Goal: Task Accomplishment & Management: Use online tool/utility

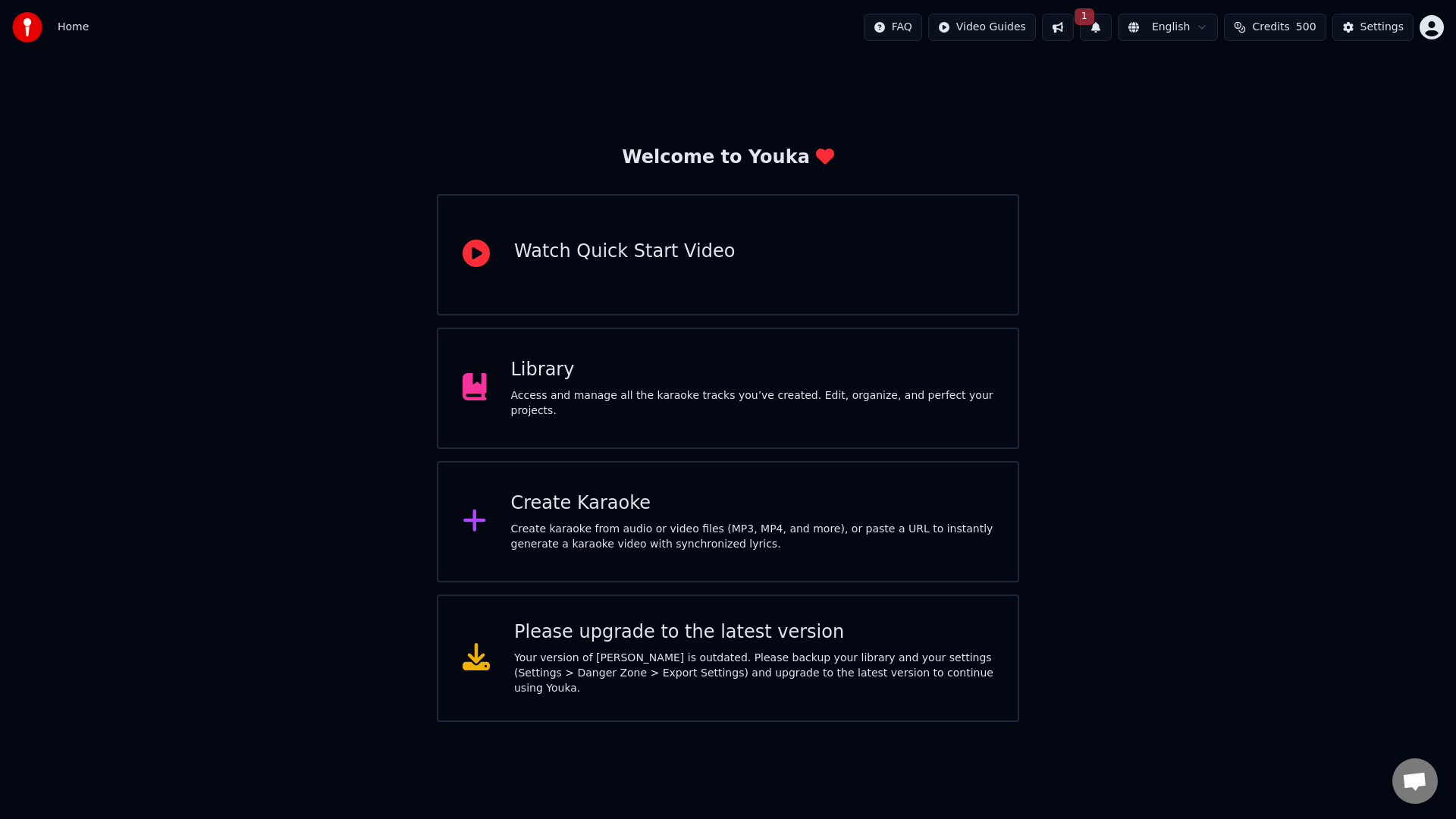
click at [585, 550] on div "Create karaoke from audio or video files (MP3, MP4, and more), or paste a URL t…" at bounding box center [753, 537] width 483 height 30
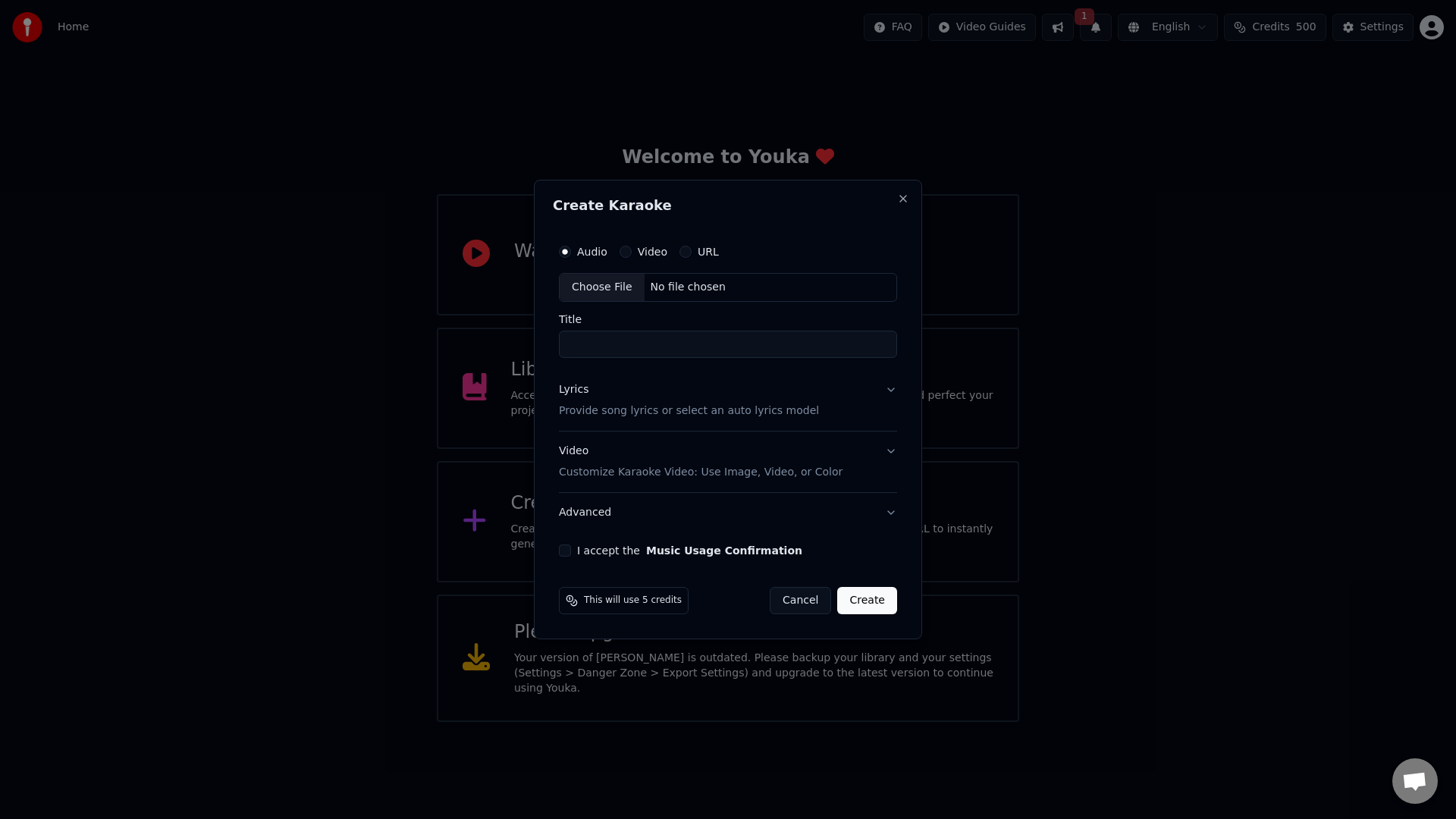
click at [678, 290] on div "No file chosen" at bounding box center [688, 287] width 87 height 15
click at [592, 343] on input "**********" at bounding box center [728, 344] width 344 height 27
type input "**********"
click at [891, 394] on button "Lyrics Provide song lyrics or select an auto lyrics model" at bounding box center [728, 401] width 344 height 61
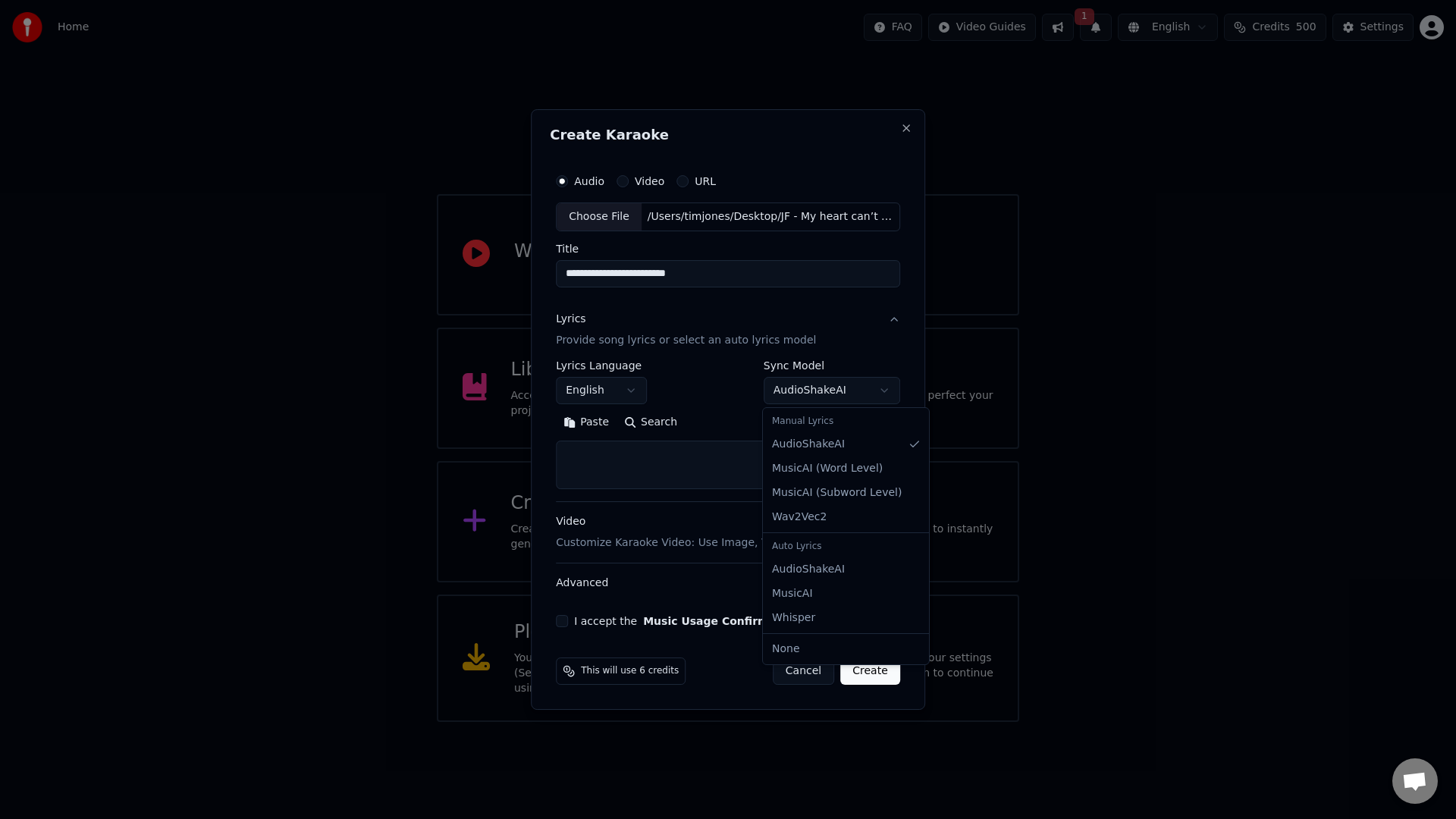
click at [880, 391] on body "**********" at bounding box center [728, 361] width 1456 height 721
select select "**********"
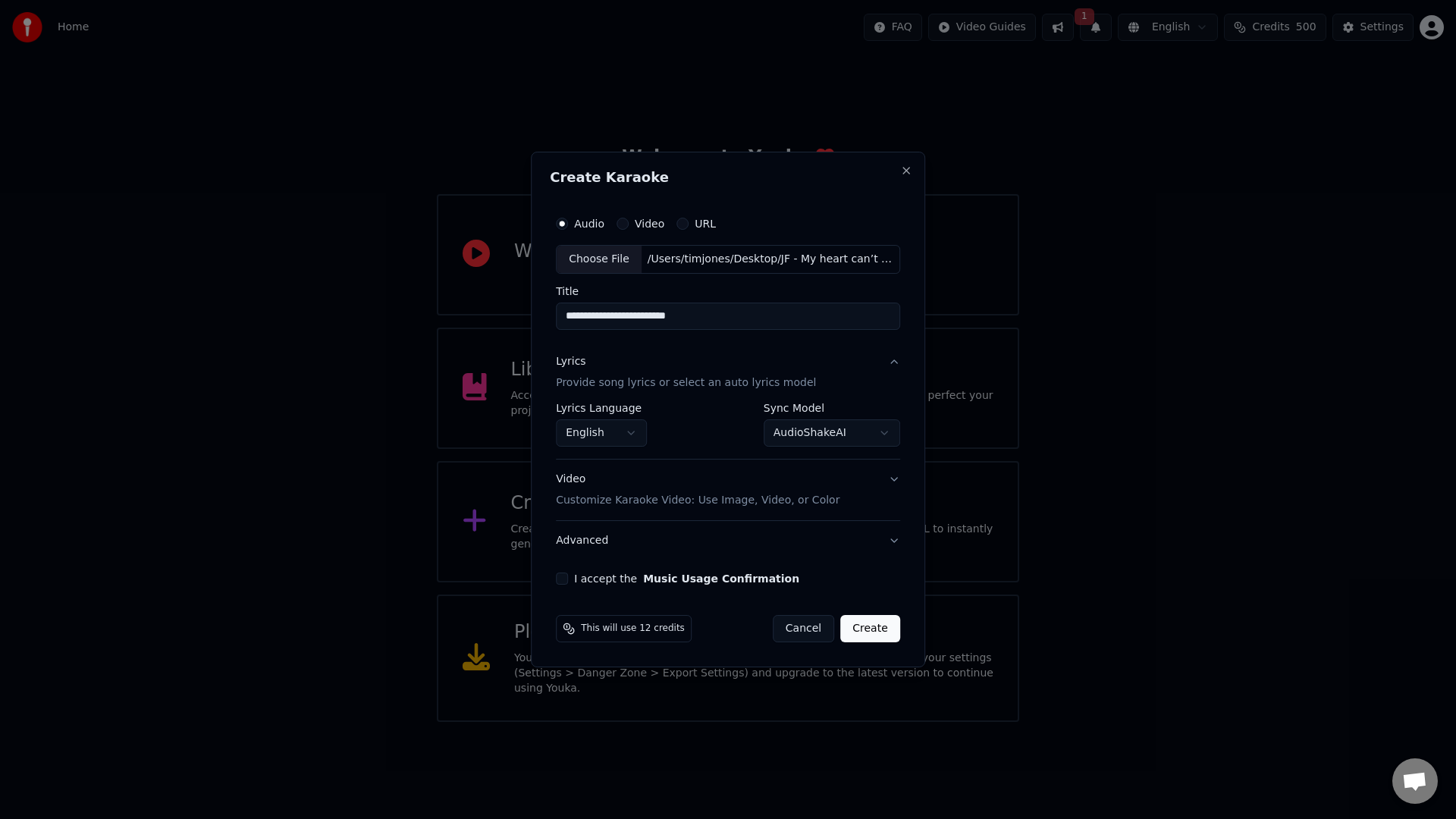
click at [579, 483] on div "Video Customize Karaoke Video: Use Image, Video, or Color" at bounding box center [698, 489] width 283 height 36
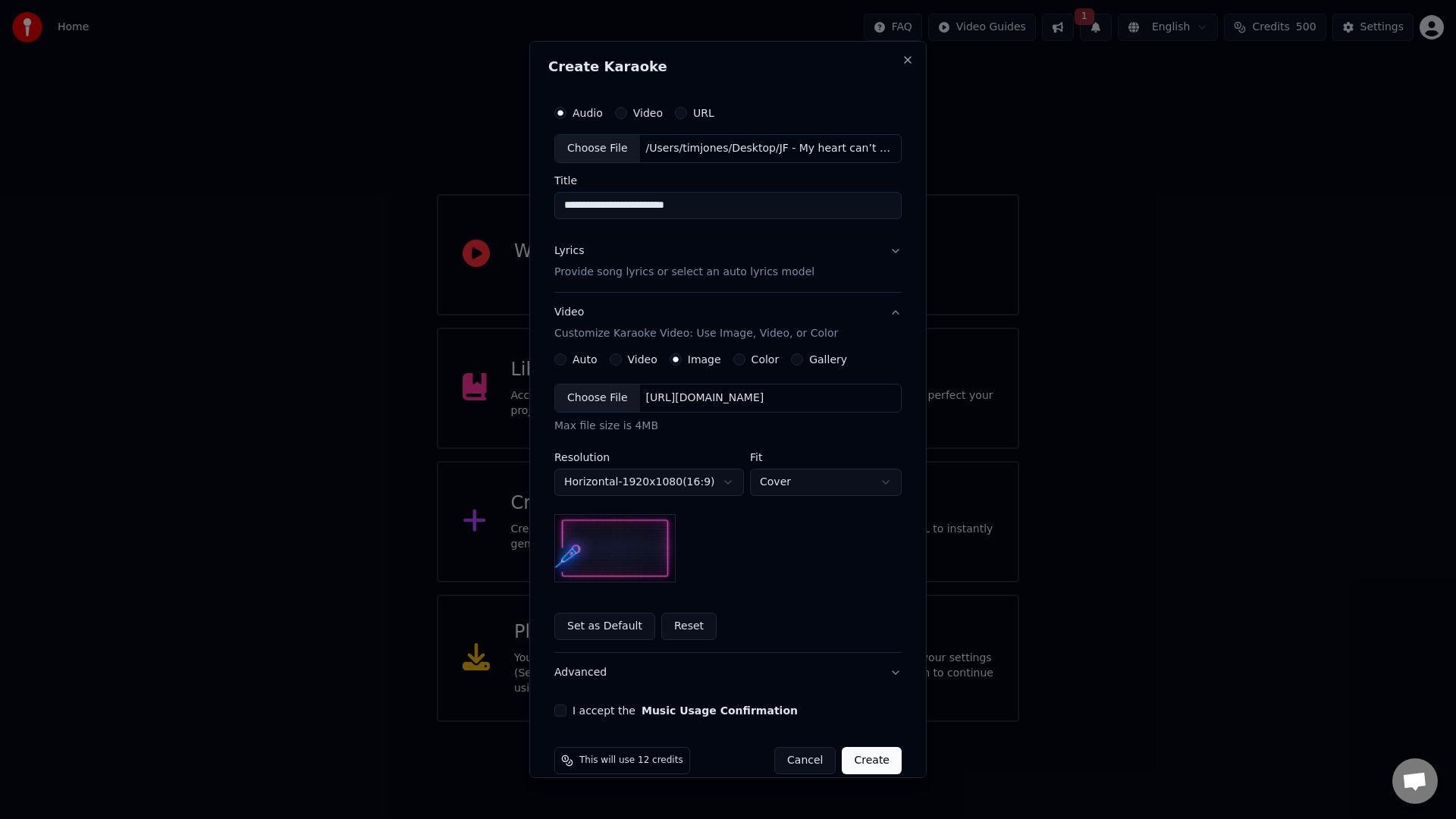
click at [668, 400] on div "[URL][DOMAIN_NAME]" at bounding box center [705, 398] width 130 height 15
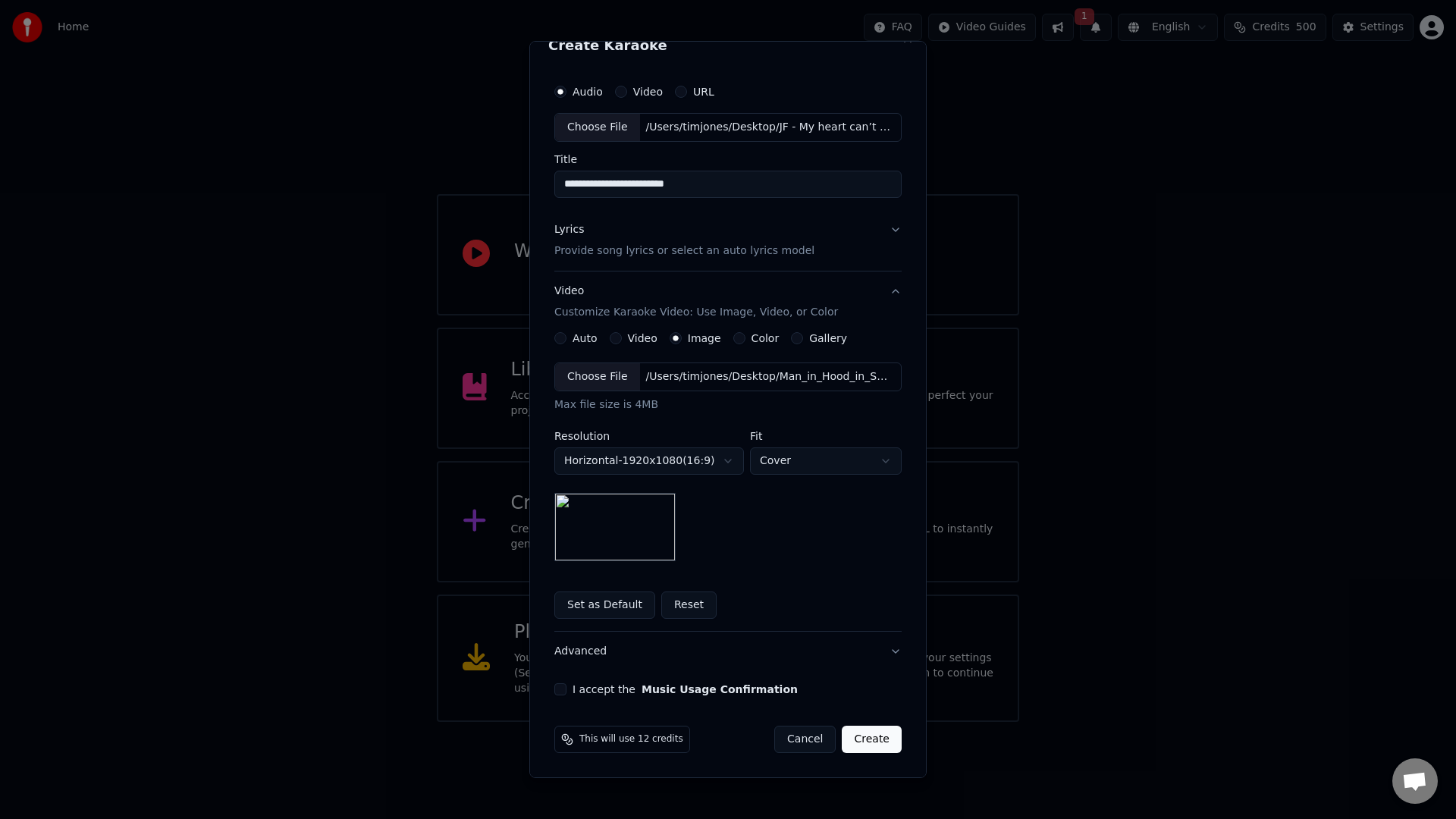
click at [562, 693] on button "I accept the Music Usage Confirmation" at bounding box center [560, 689] width 12 height 12
click at [878, 693] on button "Create" at bounding box center [871, 739] width 60 height 27
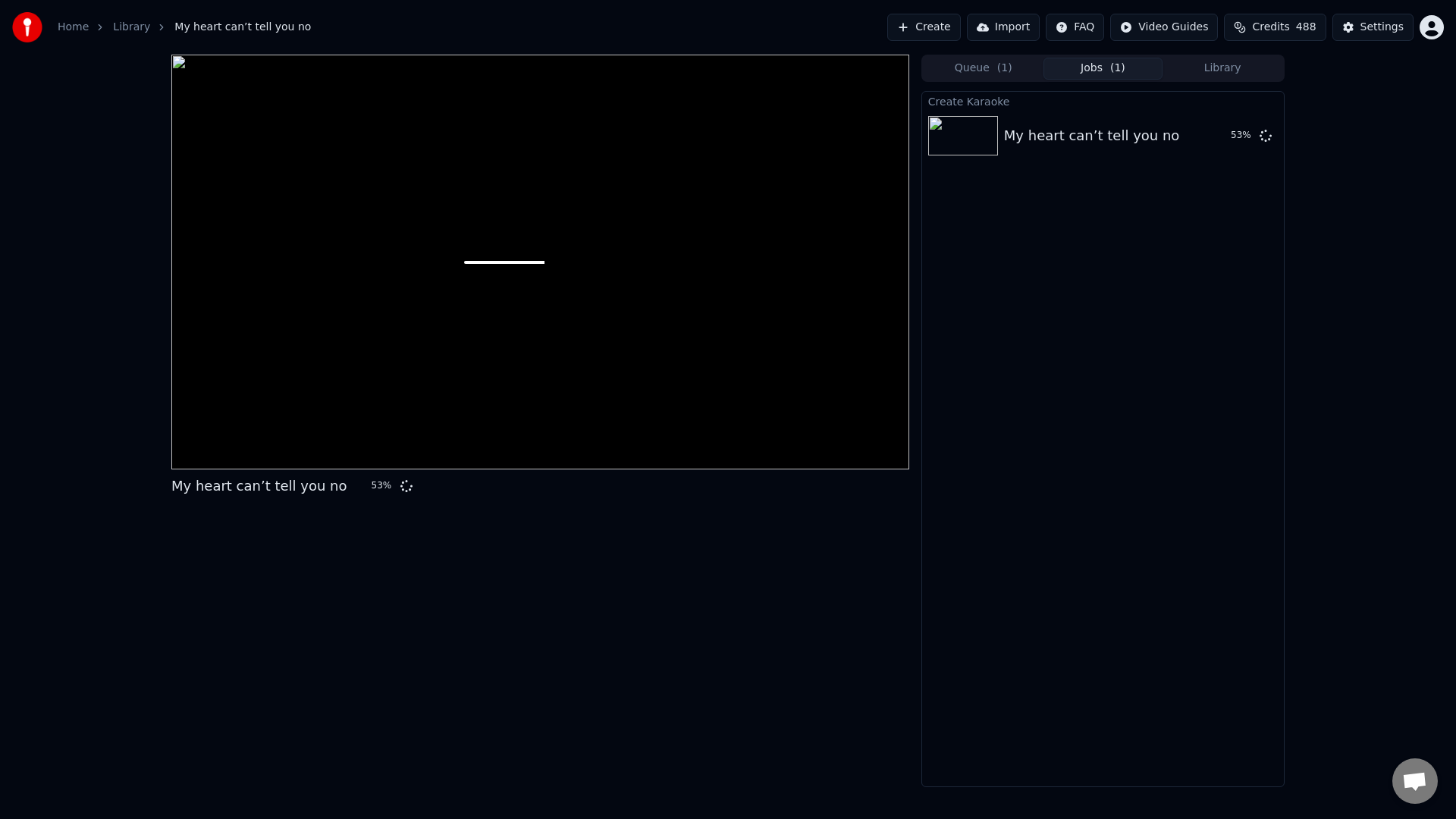
click at [1006, 182] on div "Create Karaoke My heart can’t tell you no 53 %" at bounding box center [1103, 439] width 363 height 696
click at [666, 101] on div at bounding box center [540, 262] width 738 height 414
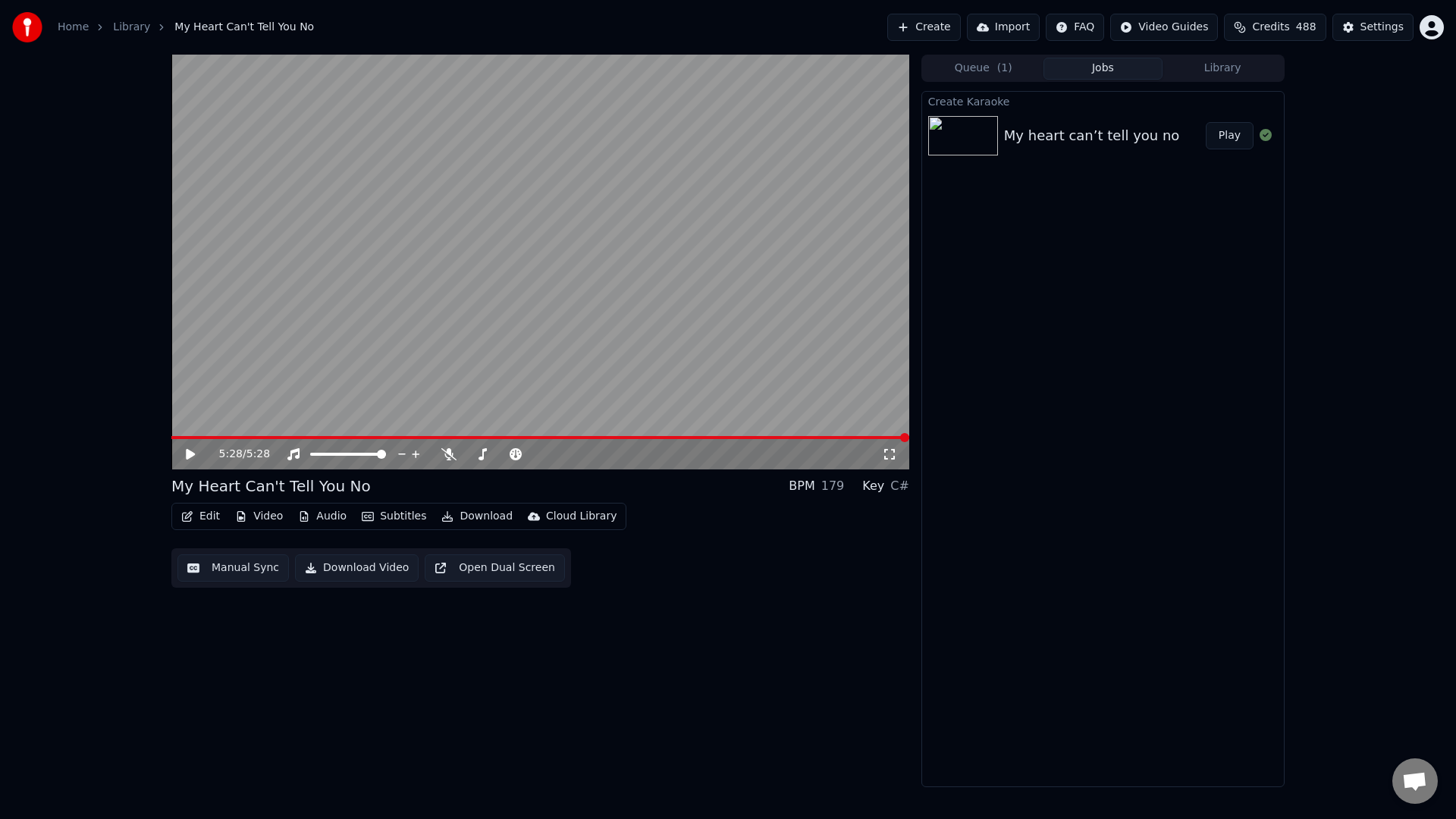
click at [193, 456] on icon at bounding box center [190, 453] width 9 height 10
click at [719, 438] on span at bounding box center [446, 437] width 550 height 3
click at [893, 458] on icon at bounding box center [889, 453] width 10 height 10
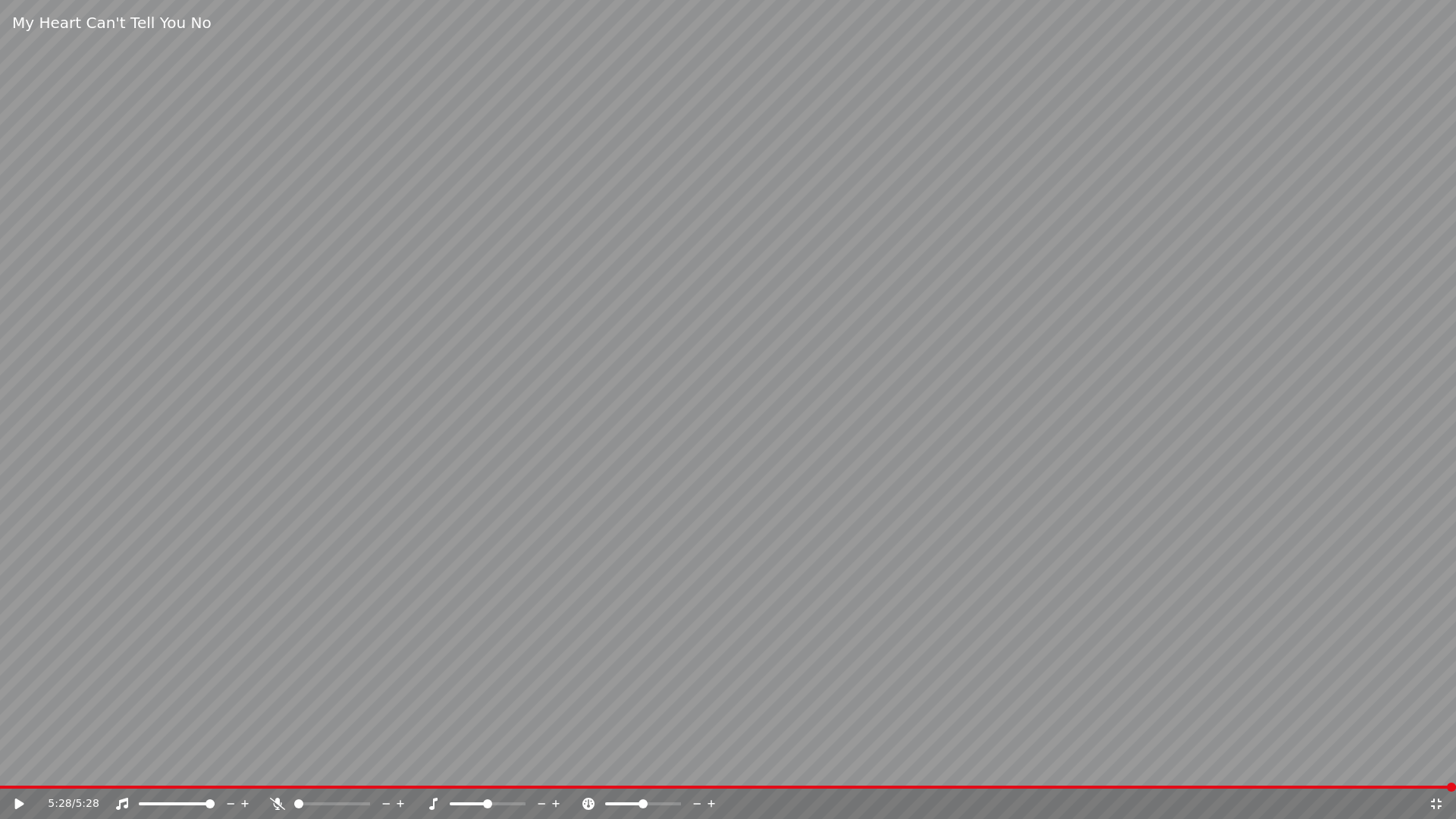
click at [21, 693] on icon at bounding box center [19, 803] width 9 height 10
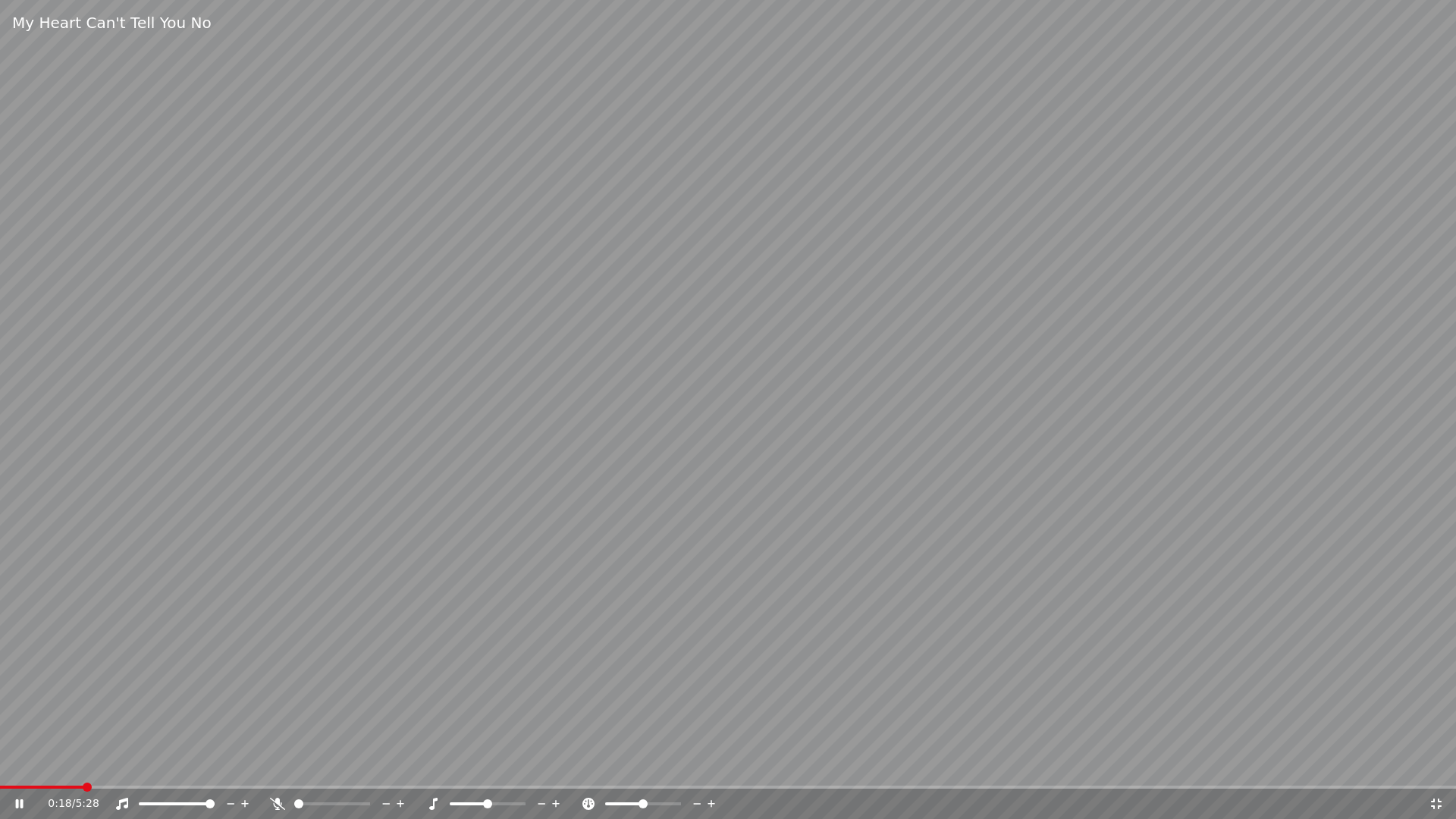
click at [22, 693] on icon at bounding box center [30, 803] width 36 height 12
click at [0, 693] on span at bounding box center [4, 786] width 9 height 9
click at [20, 693] on icon at bounding box center [19, 803] width 9 height 10
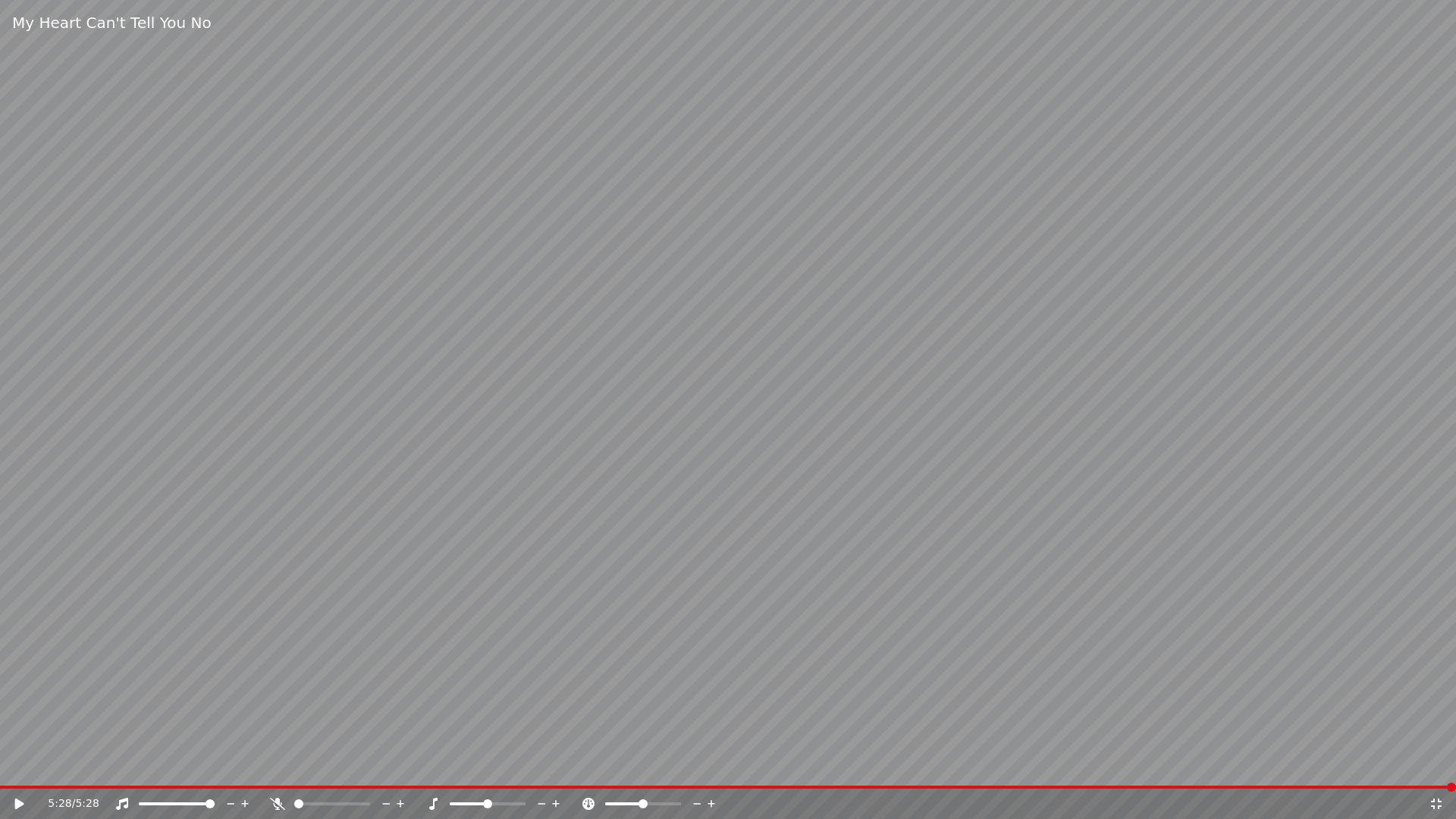
click at [1092, 693] on icon at bounding box center [1436, 803] width 10 height 10
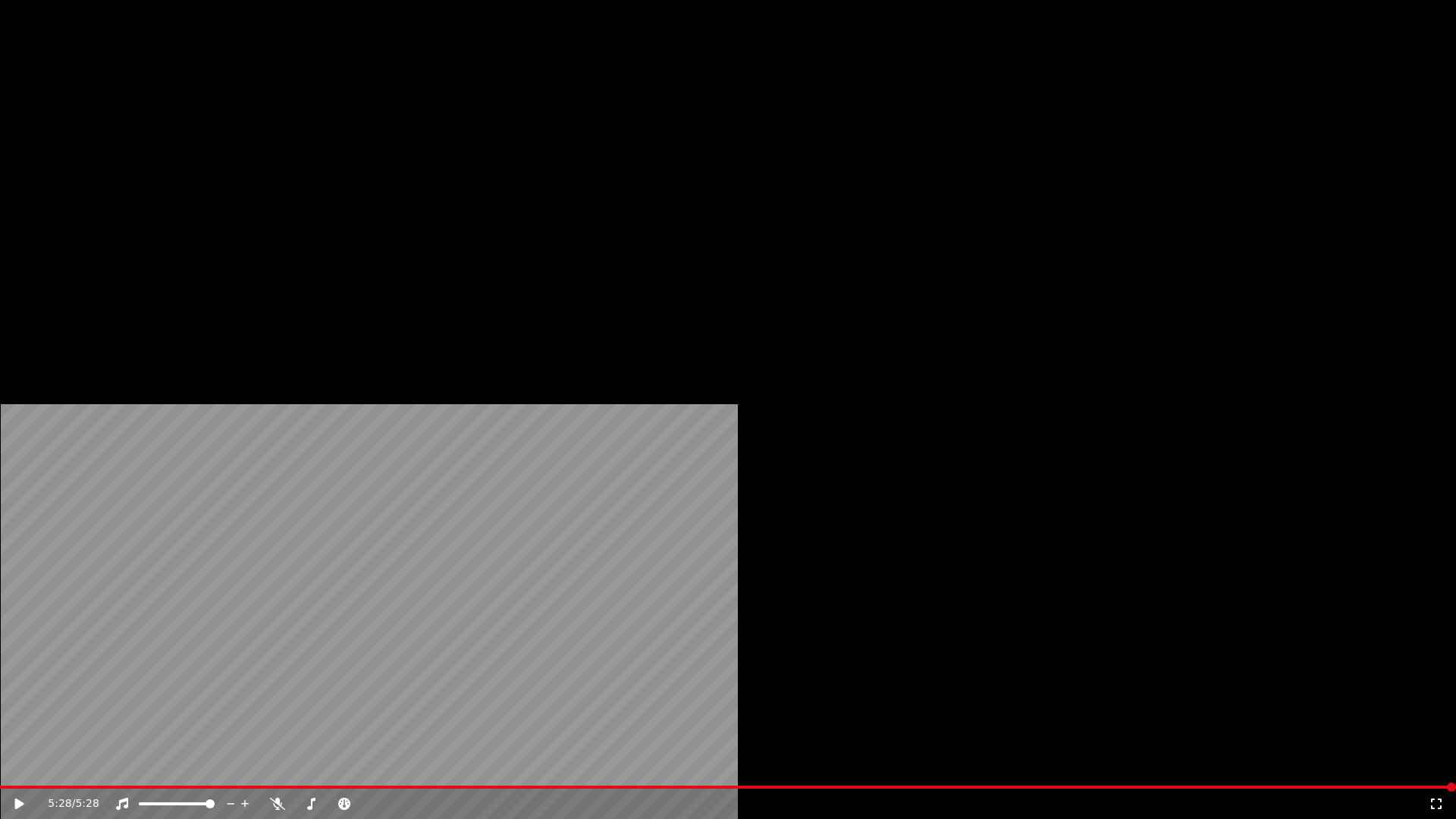
click at [486, 112] on button "Download" at bounding box center [477, 102] width 83 height 22
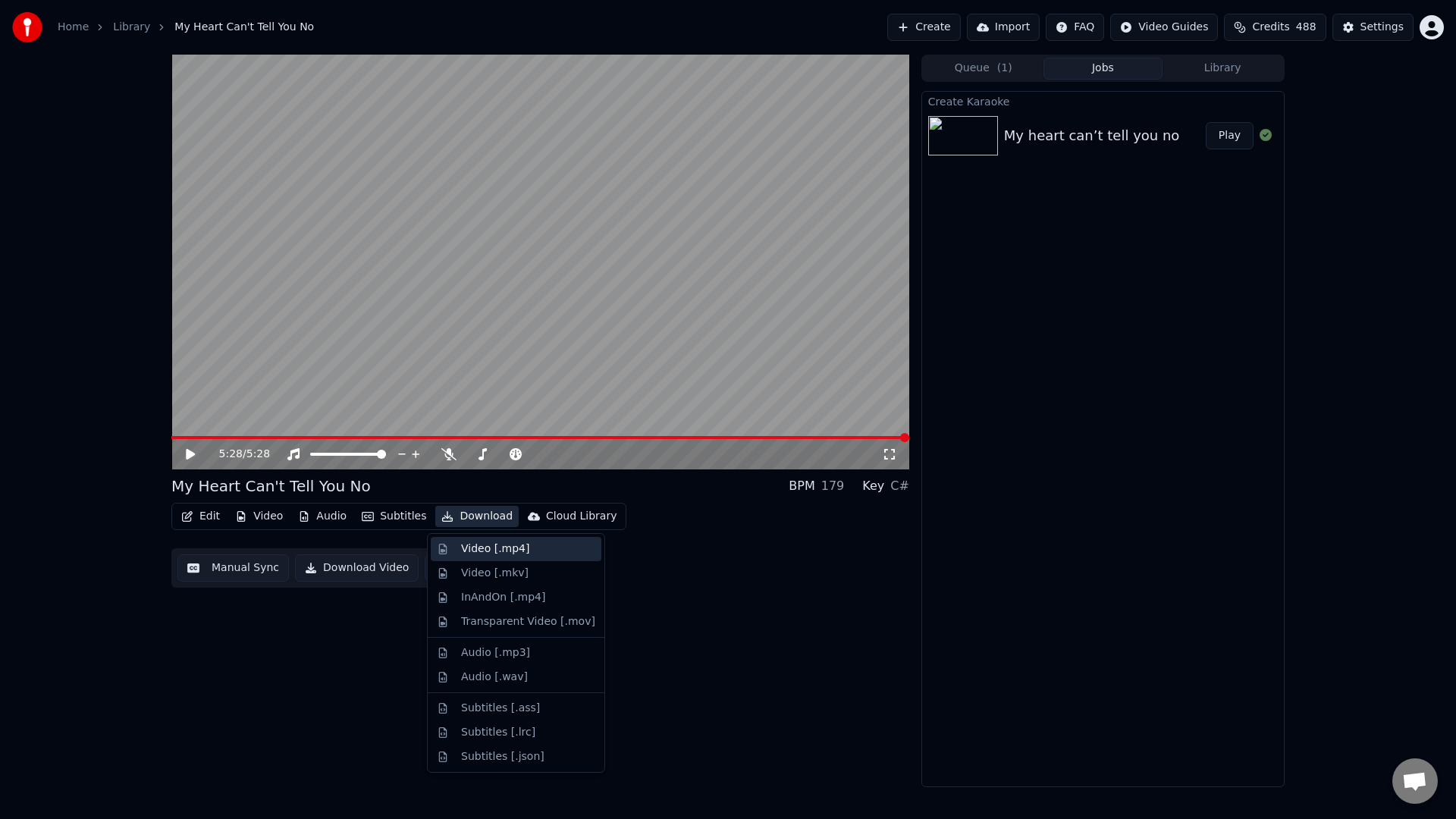
click at [479, 556] on div "Video [.mp4]" at bounding box center [494, 549] width 68 height 15
